Goal: Find specific page/section: Find specific page/section

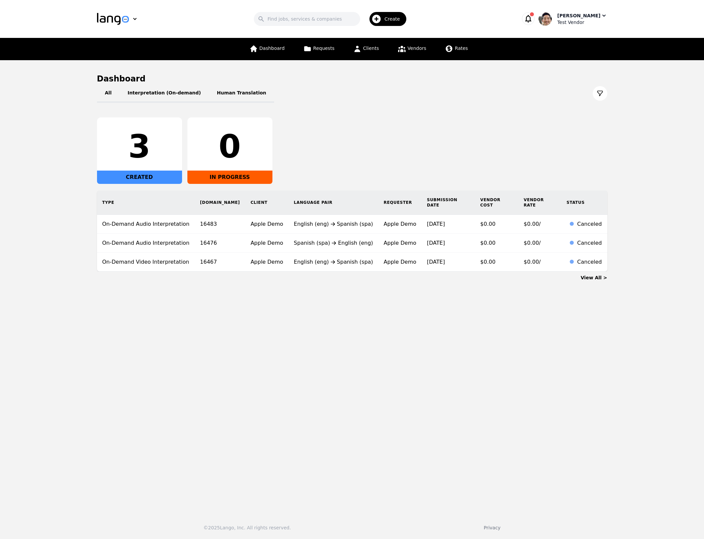
click at [579, 22] on div "Test Vendor" at bounding box center [582, 22] width 50 height 7
click at [584, 51] on button "Switch Company" at bounding box center [573, 58] width 64 height 15
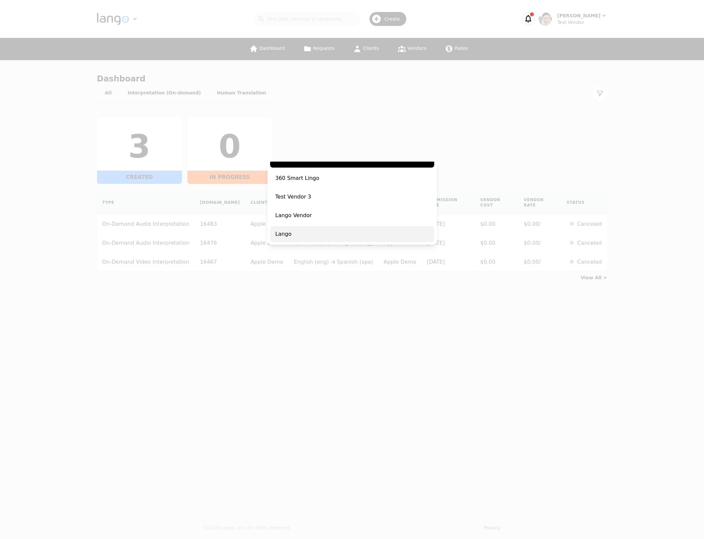
click at [312, 236] on span "Lango" at bounding box center [352, 234] width 164 height 16
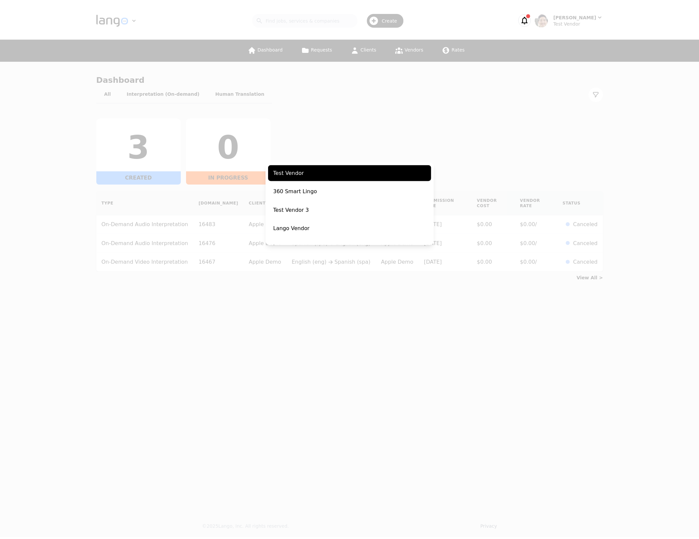
scroll to position [117, 0]
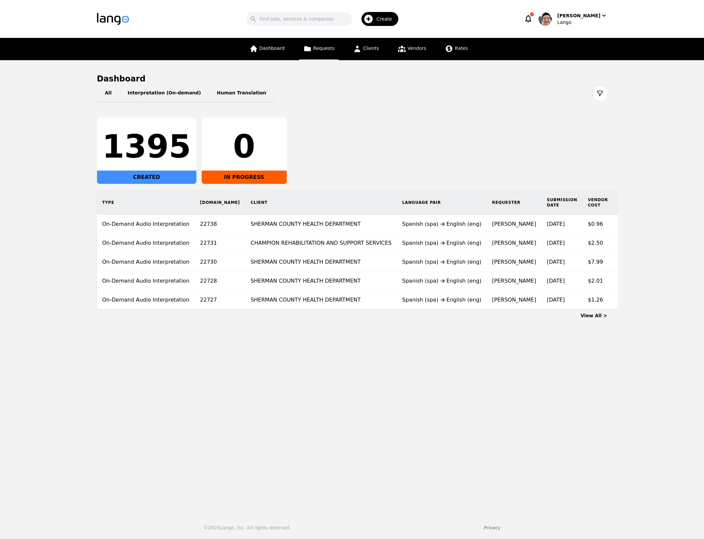
click at [316, 46] on span "Requests" at bounding box center [323, 48] width 21 height 5
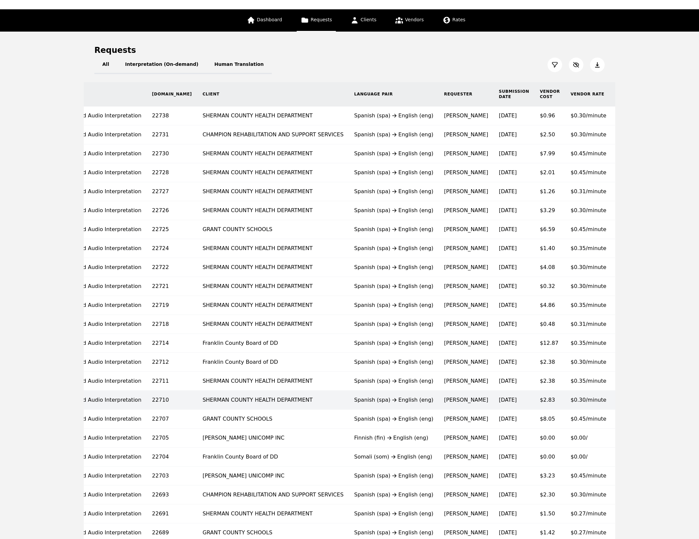
scroll to position [39, 0]
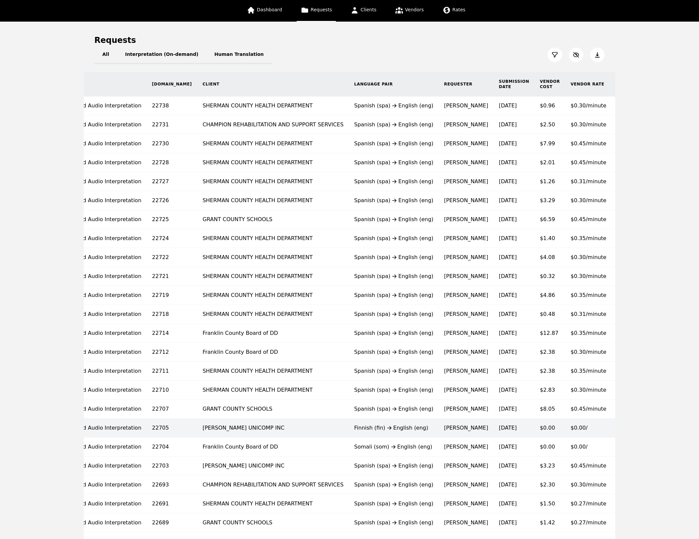
click at [493, 429] on td "[DATE]" at bounding box center [513, 427] width 41 height 19
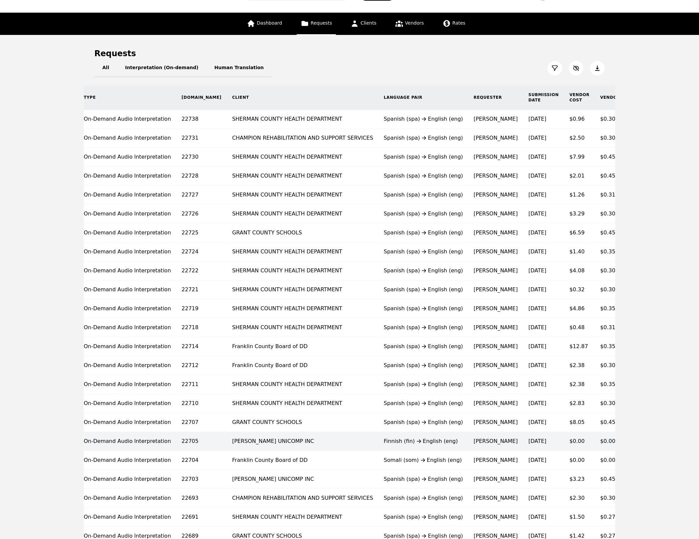
scroll to position [0, 12]
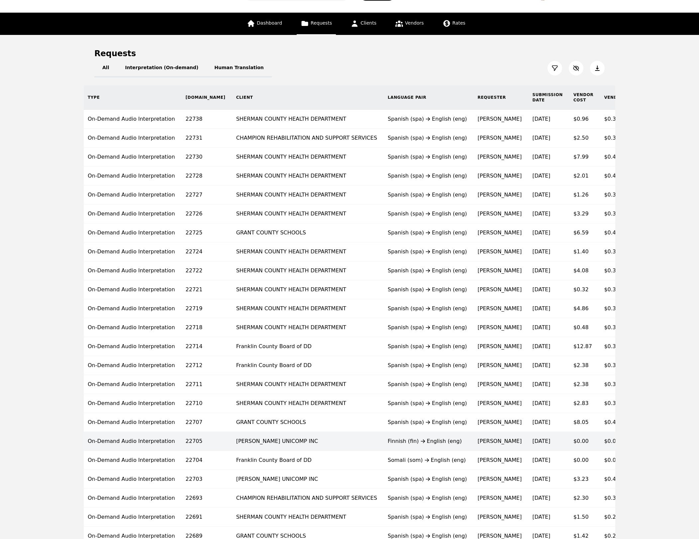
click at [472, 441] on td "[PERSON_NAME]" at bounding box center [499, 441] width 55 height 19
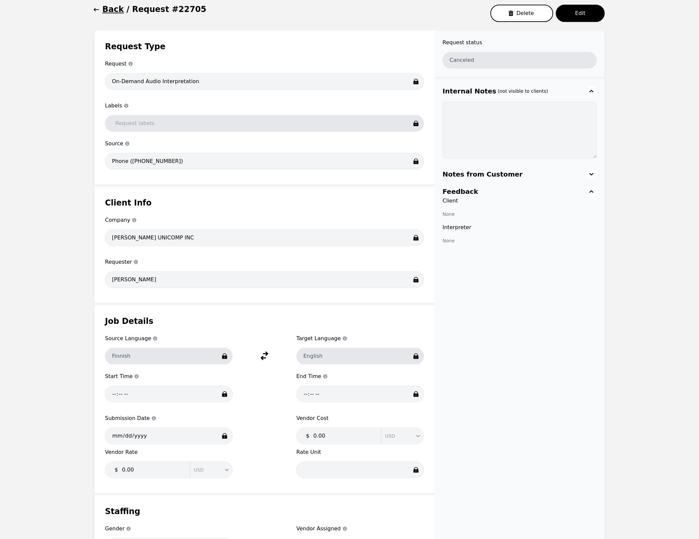
scroll to position [69, 0]
click at [548, 328] on div "Request status Canceled Internal Notes (not visible to clients) Notes from Cust…" at bounding box center [520, 301] width 170 height 541
click at [53, 106] on main "Back / Request #22705 Delete Edit Request Type Request Request type On-Demand A…" at bounding box center [349, 288] width 699 height 594
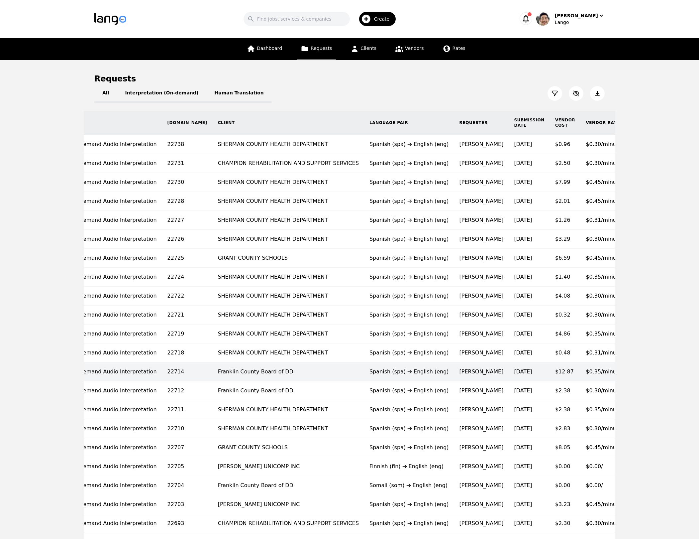
scroll to position [0, 46]
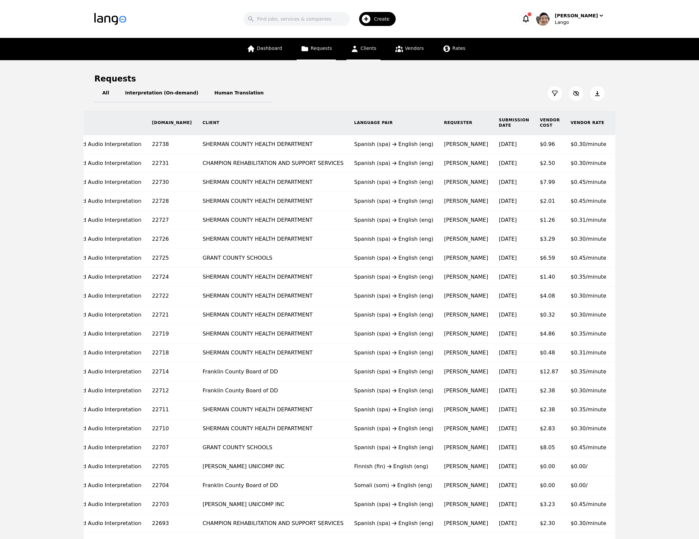
click at [367, 51] on span "Clients" at bounding box center [369, 48] width 16 height 5
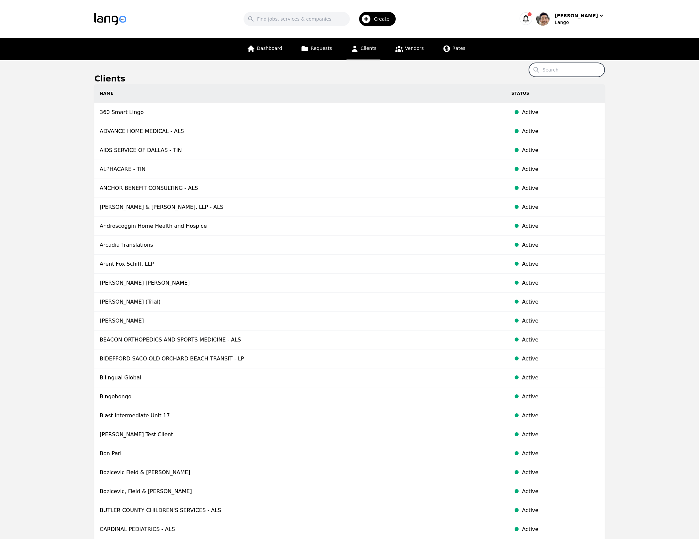
click at [565, 70] on input "Search" at bounding box center [567, 70] width 76 height 14
paste input "Optima Dermatology"
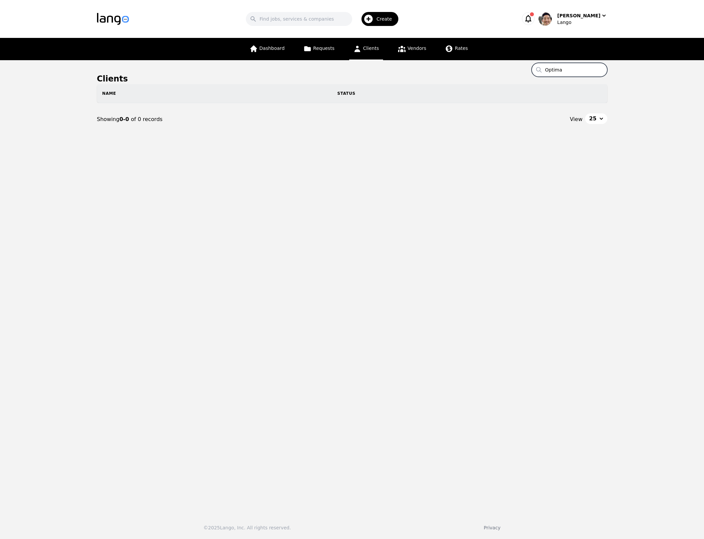
type input "Optima"
drag, startPoint x: 639, startPoint y: 90, endPoint x: 614, endPoint y: 74, distance: 29.1
click at [638, 90] on main "Clients Search Optima Name Status Showing 0-0 of 0 records View 25" at bounding box center [352, 284] width 704 height 448
click at [589, 70] on input "Optima" at bounding box center [570, 70] width 76 height 14
click at [601, 70] on input "Optima" at bounding box center [570, 70] width 76 height 14
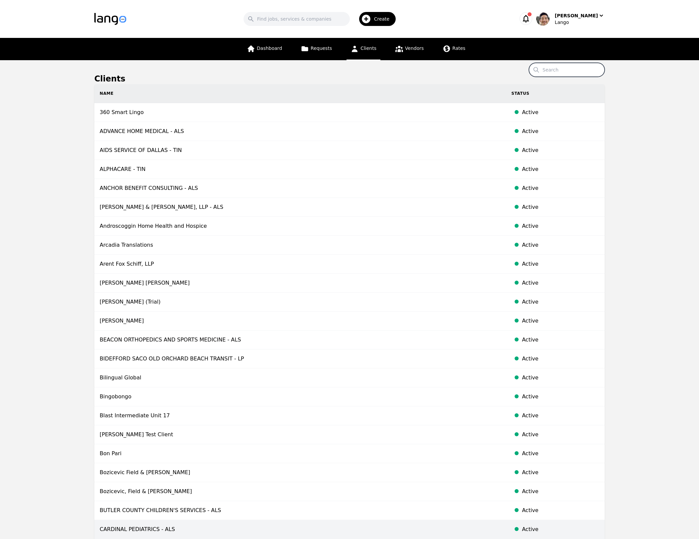
type input "o"
type input "p"
type input "opti"
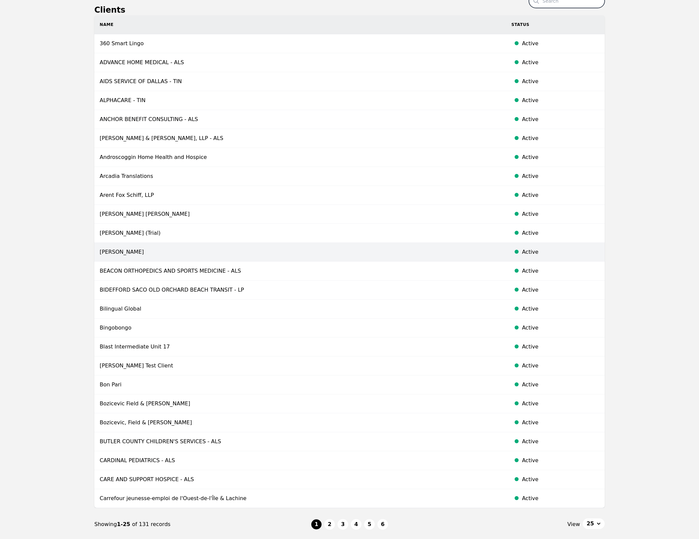
scroll to position [114, 0]
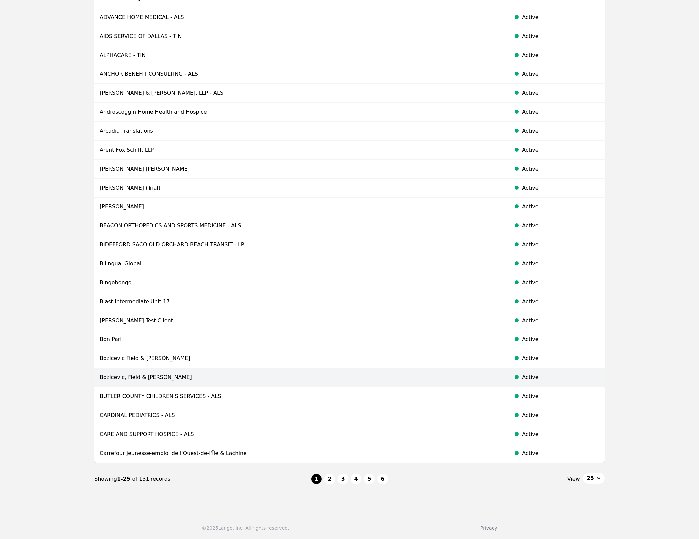
click at [259, 387] on td "Bozicevic, Field & [PERSON_NAME]" at bounding box center [300, 377] width 412 height 19
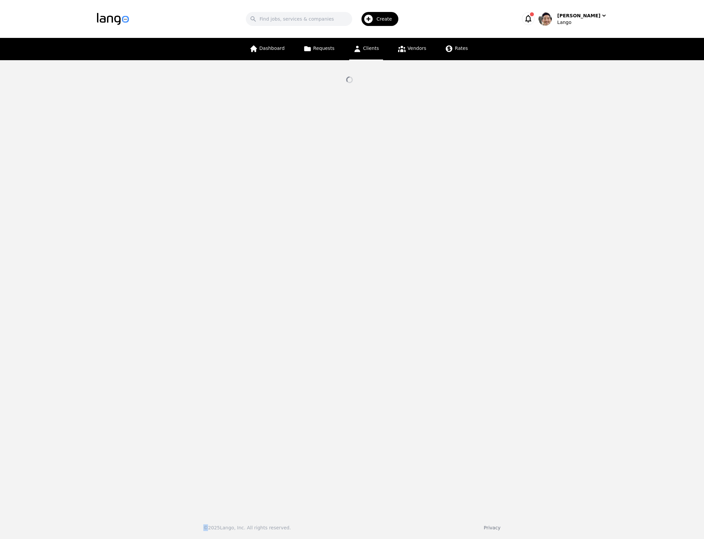
click at [259, 490] on main at bounding box center [352, 284] width 704 height 448
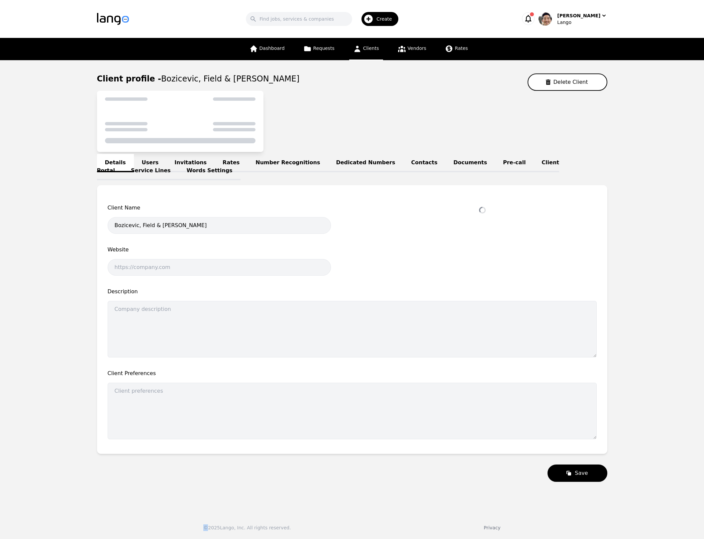
select select "active"
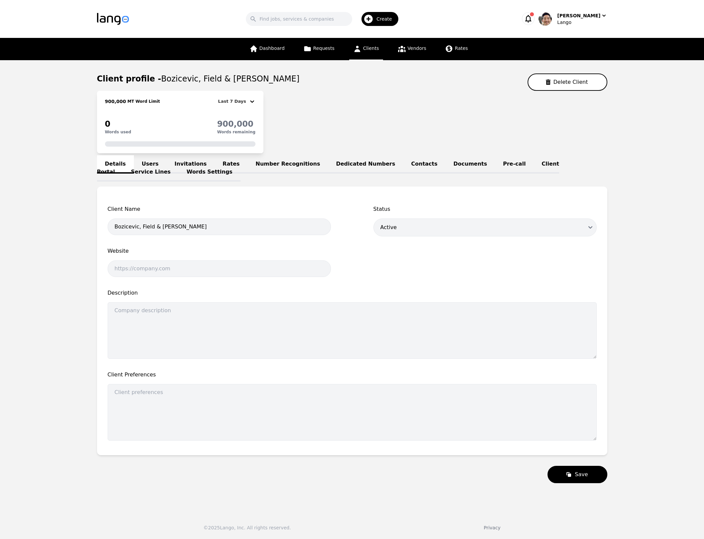
drag, startPoint x: 263, startPoint y: 489, endPoint x: 256, endPoint y: 479, distance: 12.6
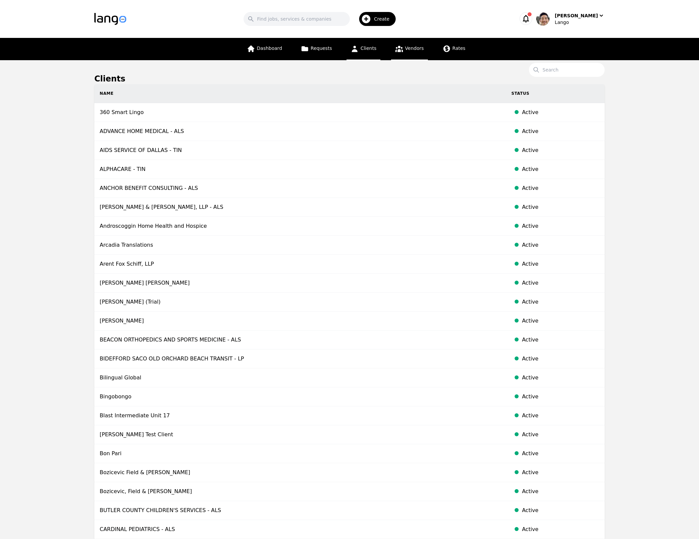
click at [409, 53] on link "Vendors" at bounding box center [409, 49] width 37 height 22
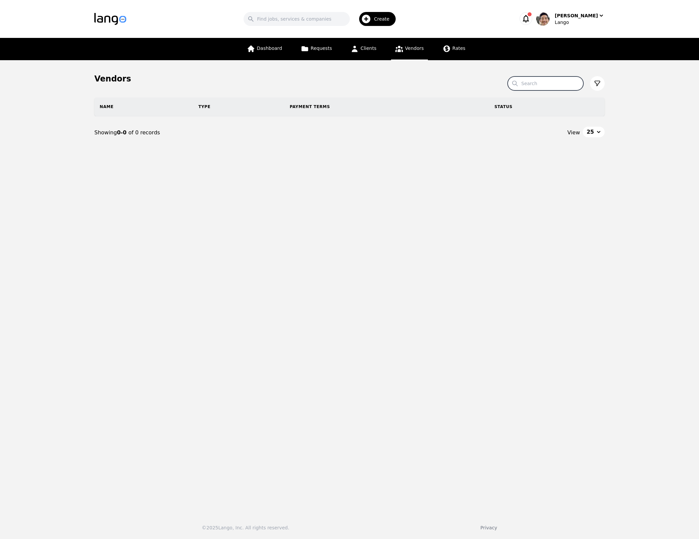
click at [533, 83] on input "Search" at bounding box center [546, 83] width 76 height 14
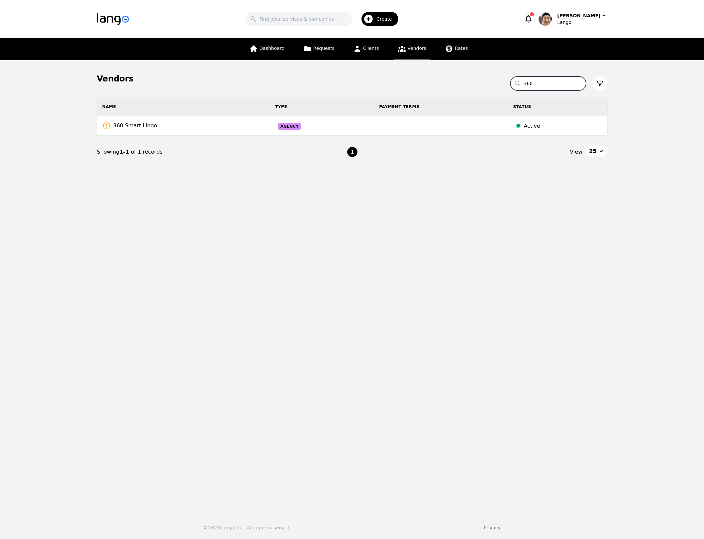
type input "360"
click at [315, 49] on span "Requests" at bounding box center [323, 48] width 21 height 5
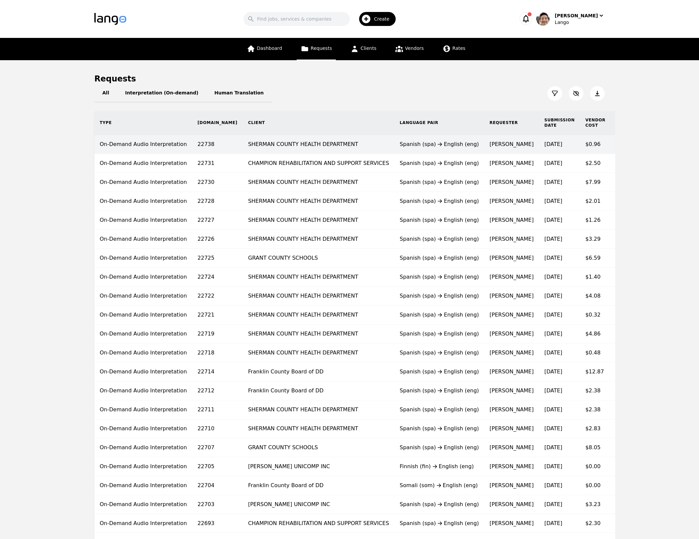
click at [136, 150] on td "On-Demand Audio Interpretation" at bounding box center [143, 144] width 98 height 19
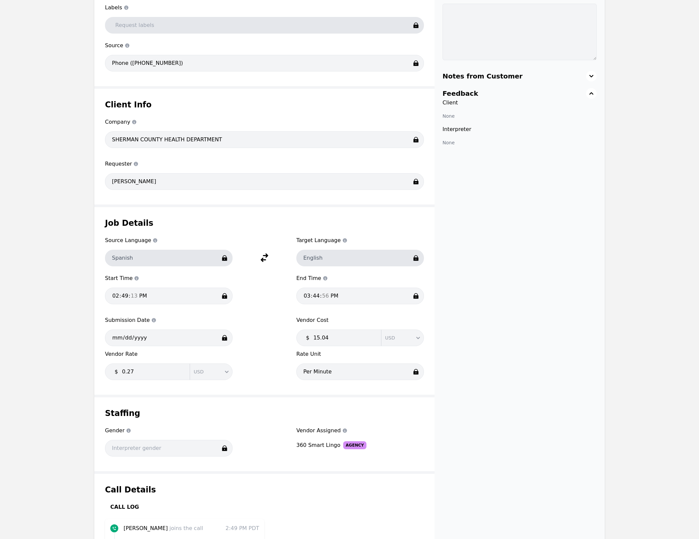
scroll to position [205, 0]
